Goal: Transaction & Acquisition: Purchase product/service

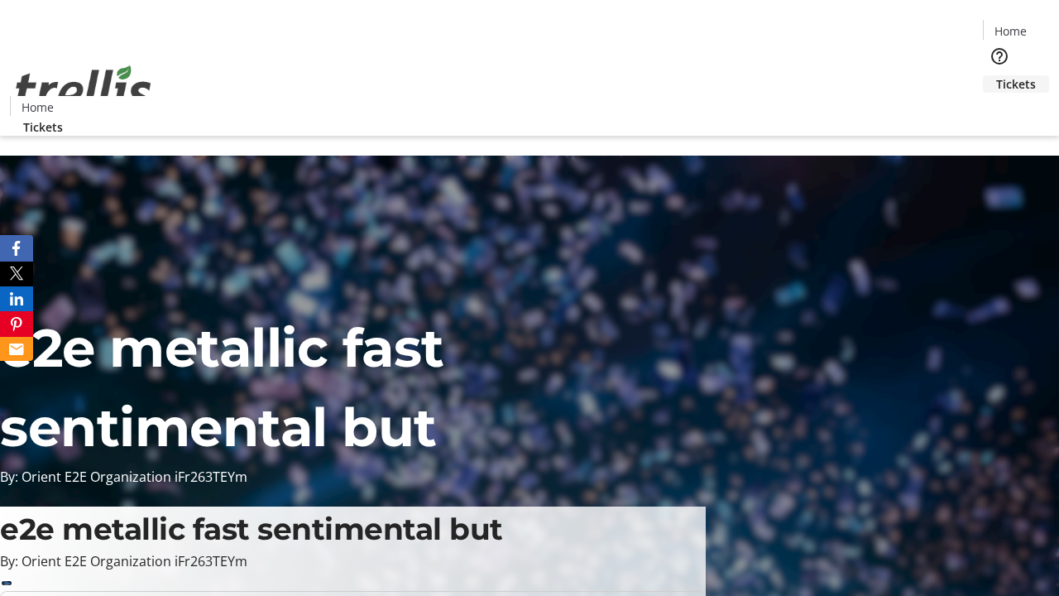
click at [996, 75] on span "Tickets" at bounding box center [1016, 83] width 40 height 17
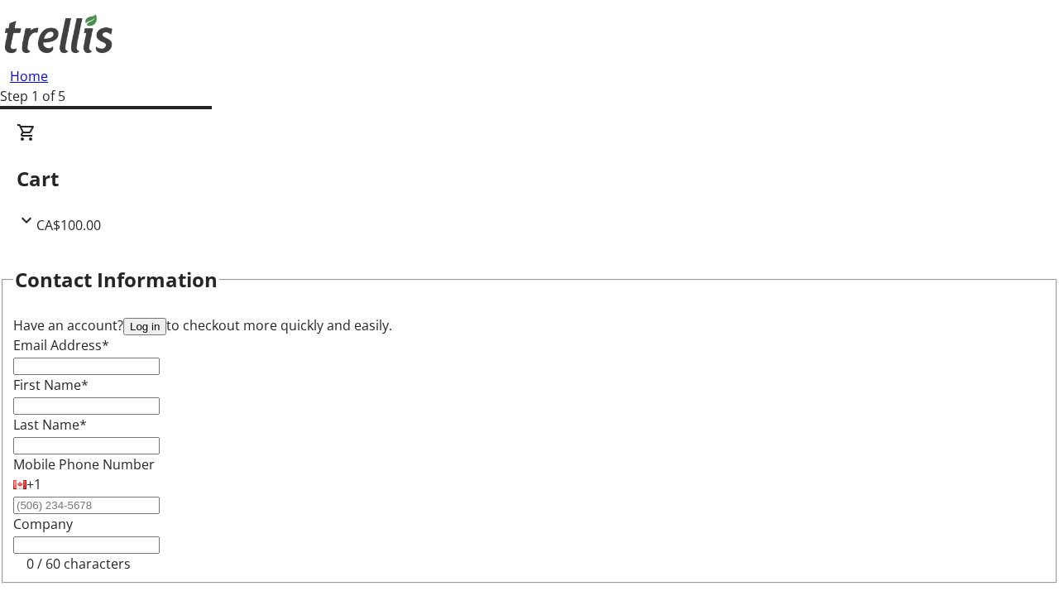
type input "FREE"
type input "[PERSON_NAME][EMAIL_ADDRESS][DOMAIN_NAME]"
type input "[PERSON_NAME]"
